Goal: Ask a question

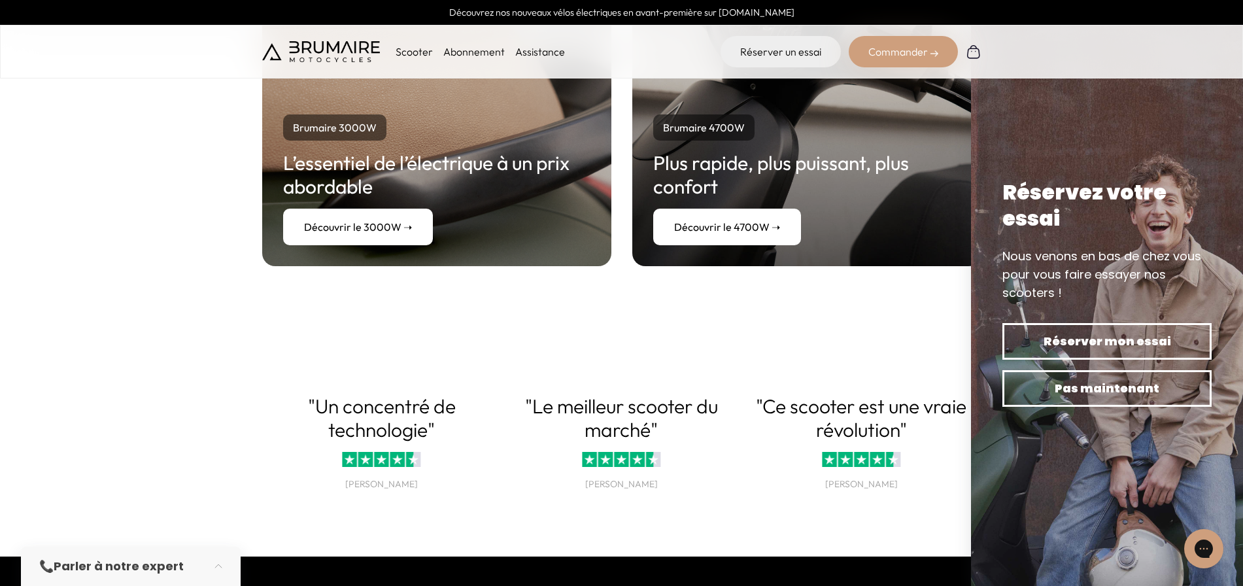
scroll to position [2589, 0]
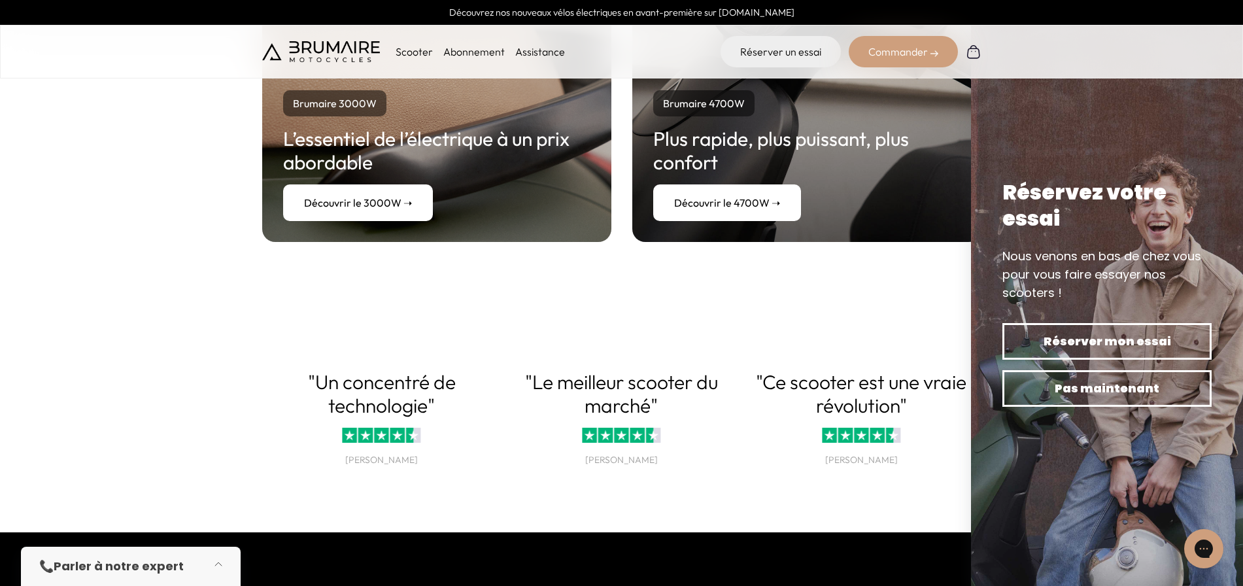
click at [220, 568] on button "button" at bounding box center [222, 566] width 37 height 29
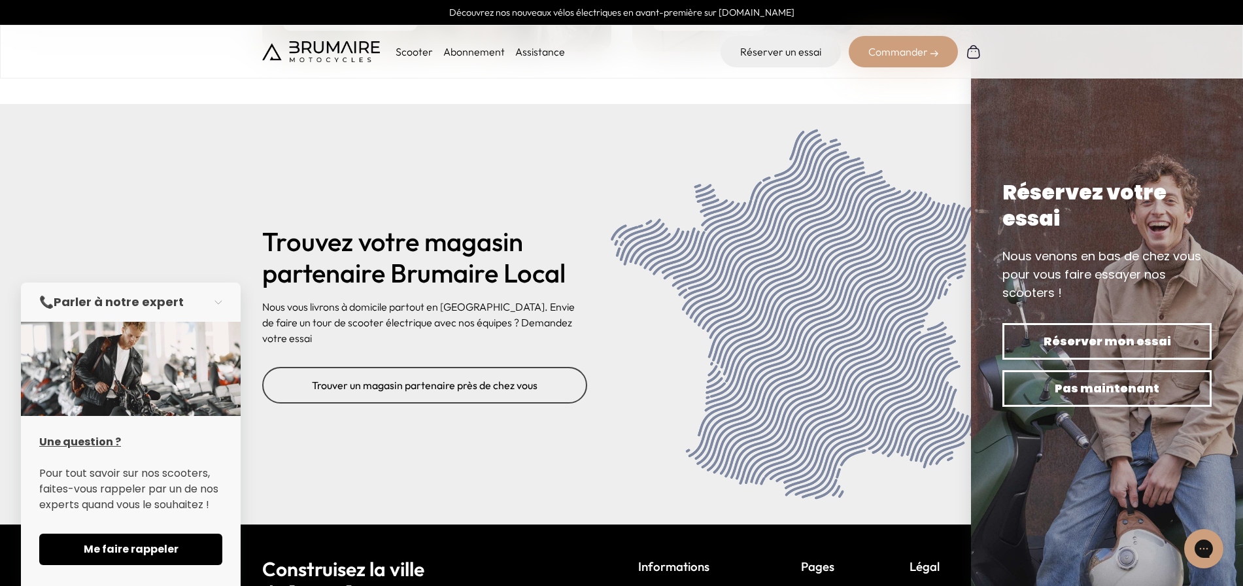
scroll to position [5333, 0]
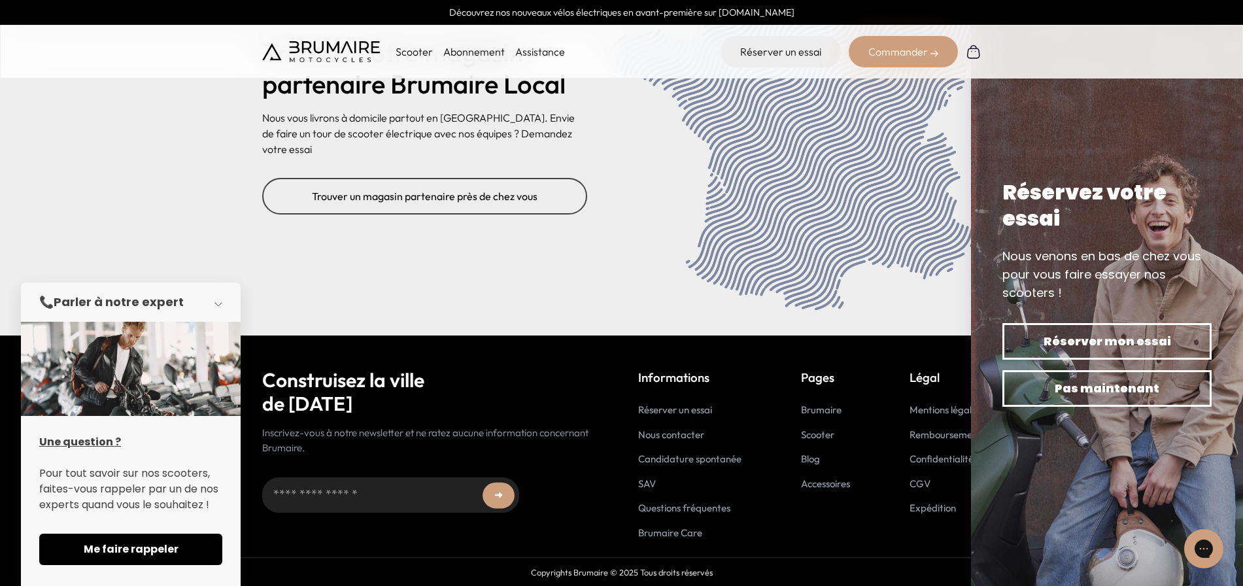
click at [222, 301] on button "button" at bounding box center [222, 302] width 37 height 29
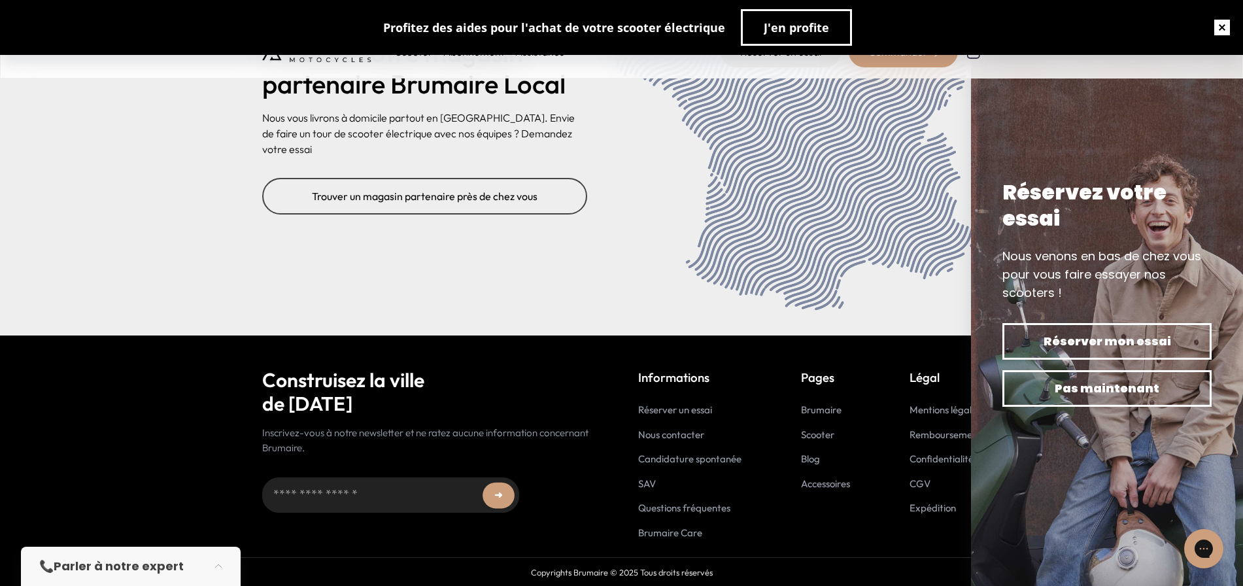
click at [1214, 37] on button "button" at bounding box center [1223, 28] width 42 height 42
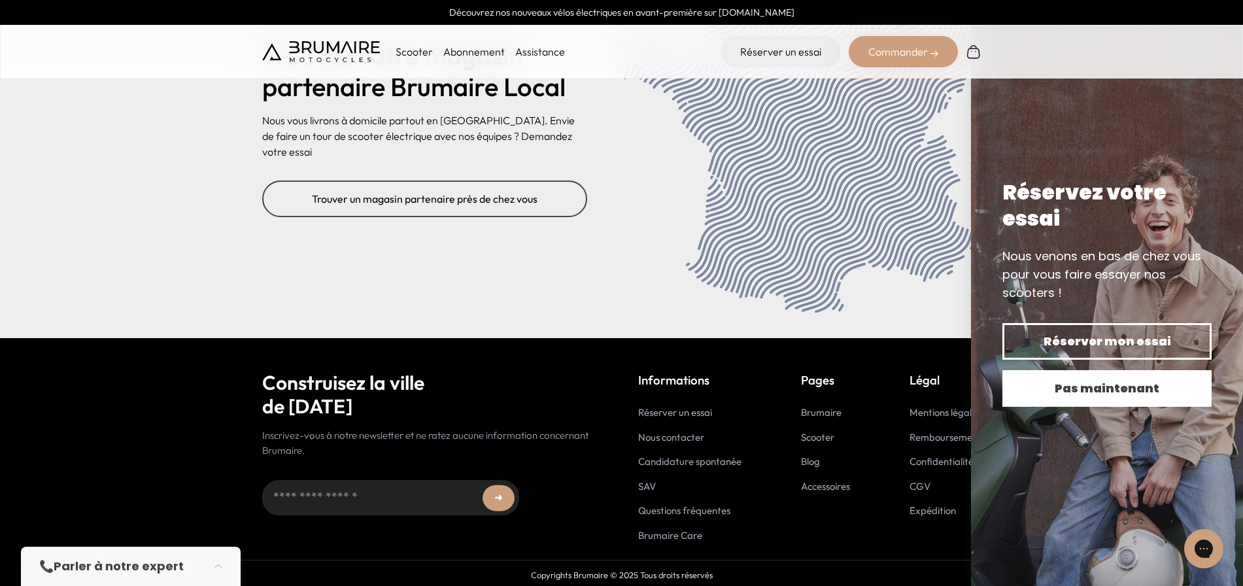
scroll to position [5328, 0]
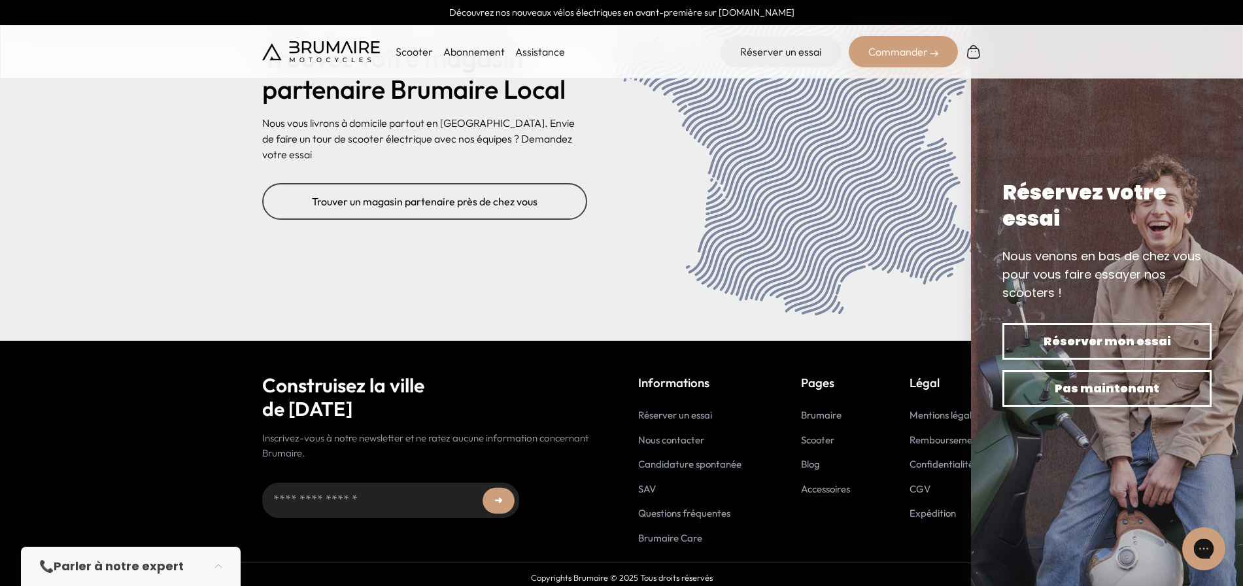
click at [1204, 551] on icon "Gorgias live chat" at bounding box center [1204, 549] width 14 height 14
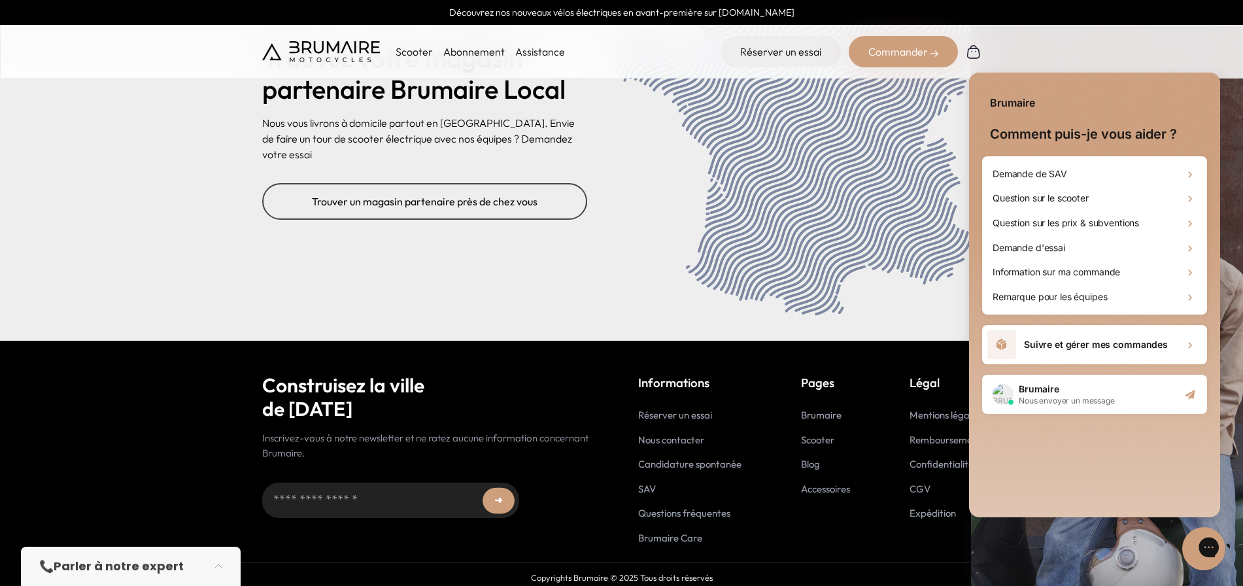
scroll to position [0, 0]
click at [1058, 179] on h1 "Demande de SAV" at bounding box center [1030, 173] width 75 height 13
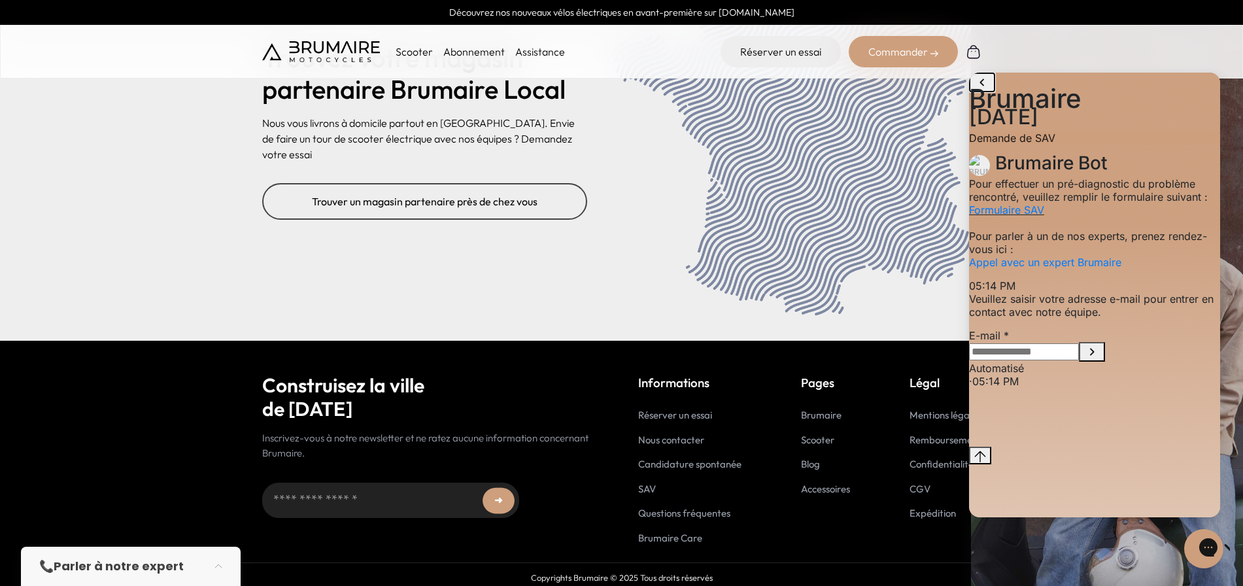
click at [984, 90] on icon "go to home page" at bounding box center [983, 83] width 16 height 16
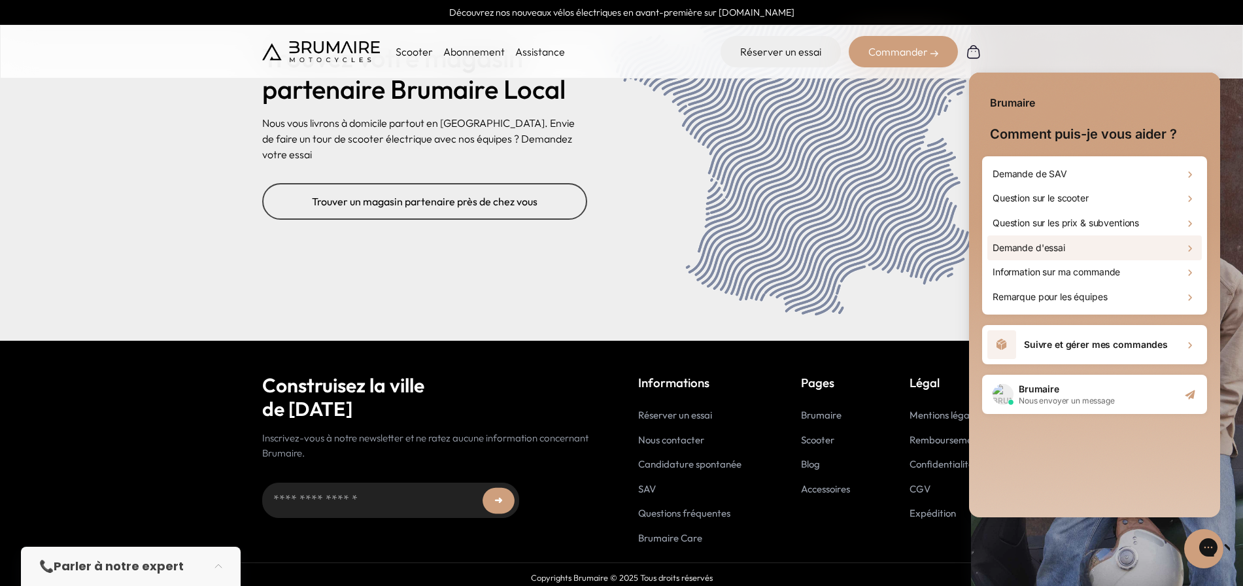
click at [1012, 251] on h1 "Demande d'essai" at bounding box center [1029, 247] width 73 height 13
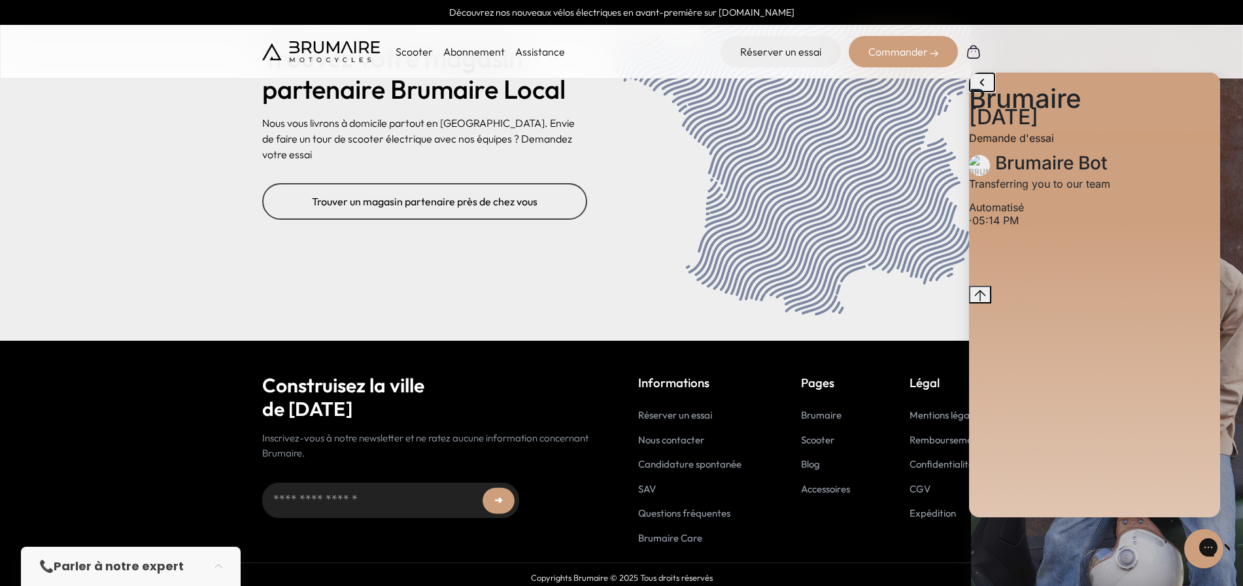
click at [980, 90] on icon "go to home page" at bounding box center [983, 83] width 16 height 16
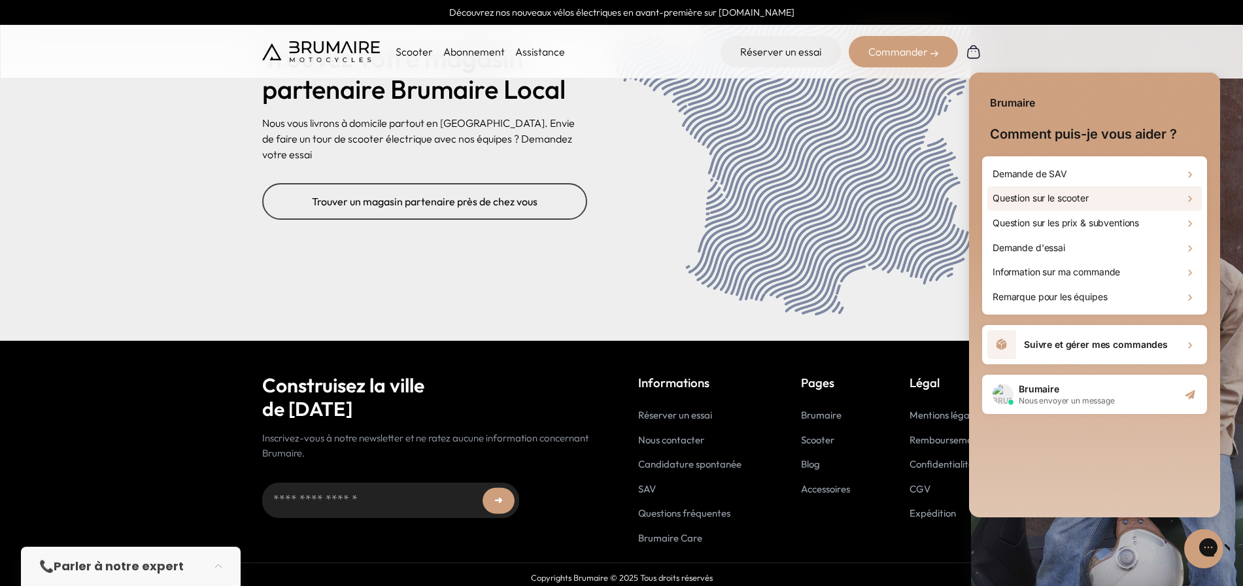
click at [1098, 198] on div "Question sur le scooter" at bounding box center [1095, 198] width 215 height 25
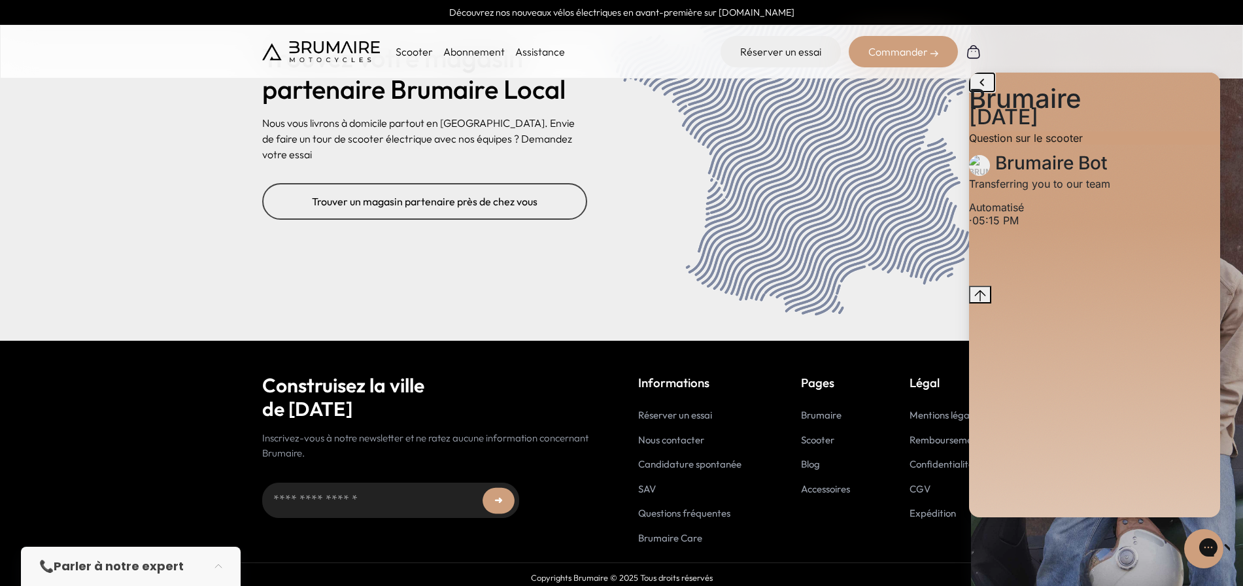
click at [986, 90] on icon "go to home page" at bounding box center [983, 83] width 16 height 16
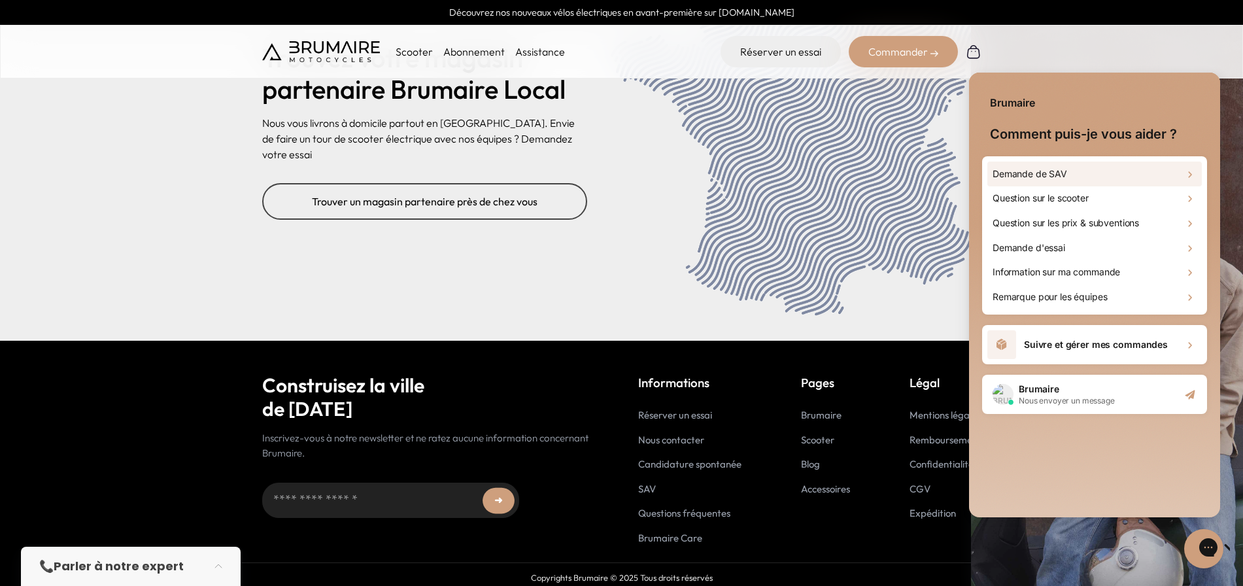
click at [1060, 184] on div "Demande de SAV" at bounding box center [1095, 174] width 215 height 25
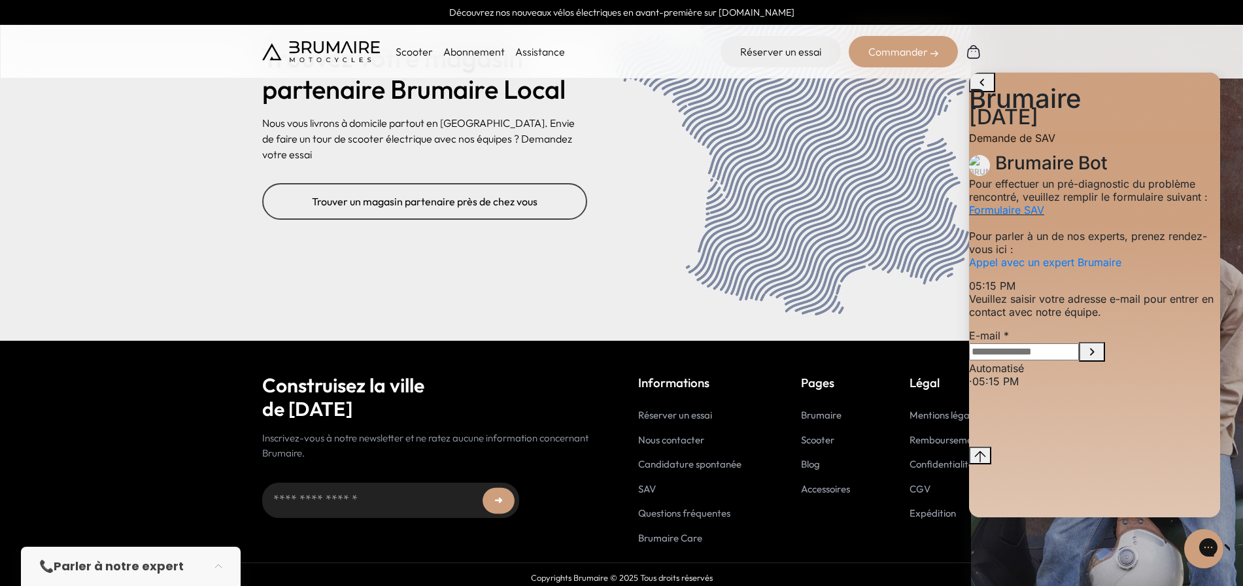
click at [1054, 360] on input "E-mail" at bounding box center [1024, 351] width 110 height 17
click at [1062, 360] on input "E-mail" at bounding box center [1024, 351] width 110 height 17
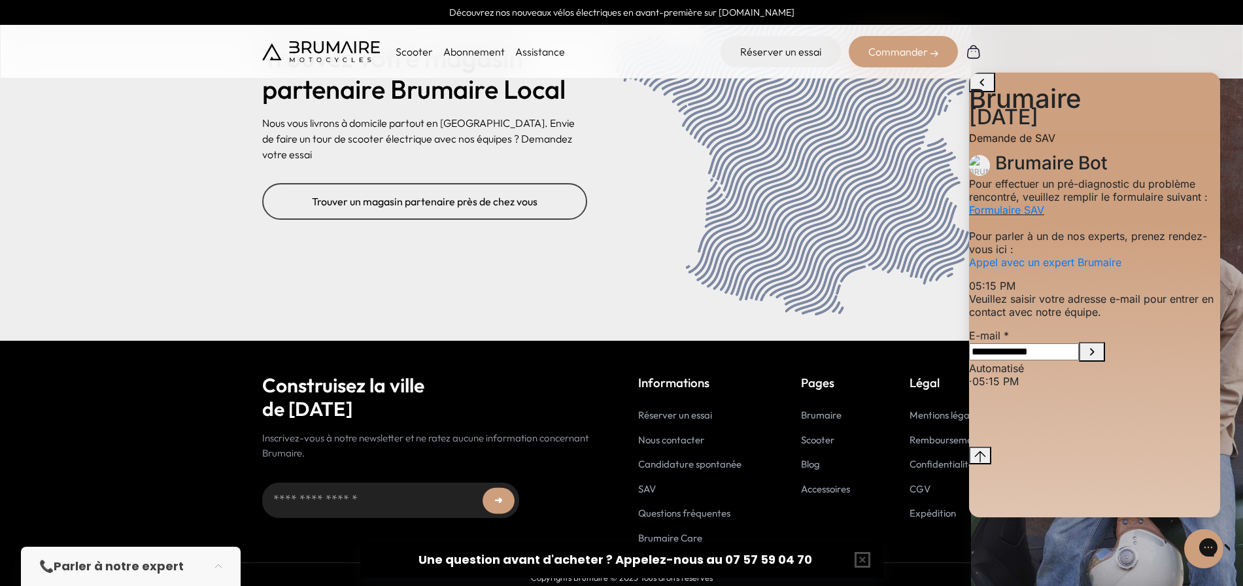
type input "**********"
drag, startPoint x: 808, startPoint y: 563, endPoint x: 724, endPoint y: 563, distance: 84.4
click at [724, 563] on div "Une question avant d'acheter ? Appelez-nous au 07 57 59 04 70" at bounding box center [623, 560] width 409 height 18
